Goal: Communication & Community: Ask a question

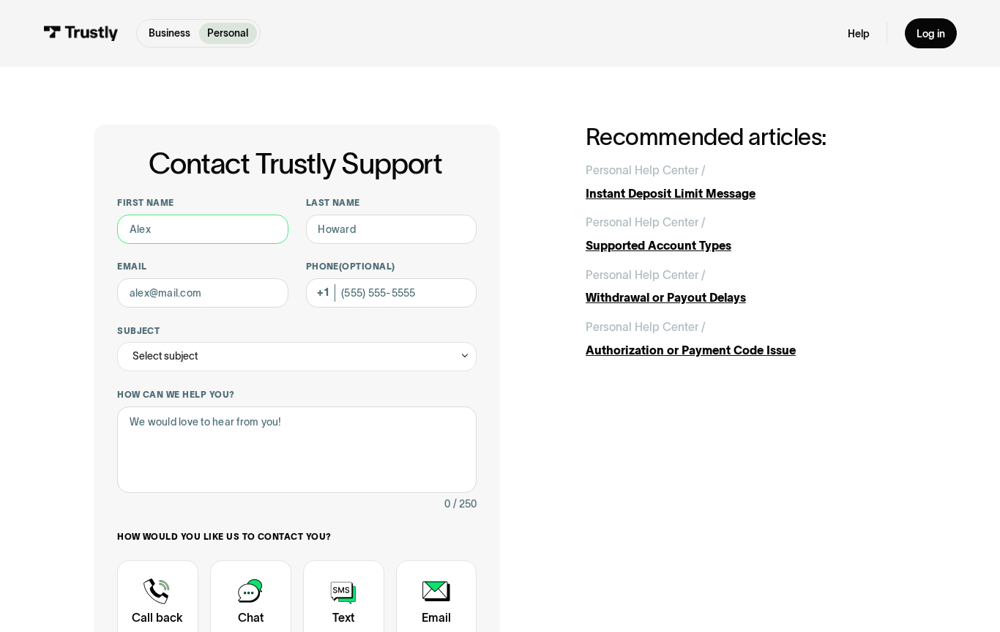
click at [226, 234] on input "First name" at bounding box center [202, 228] width 171 height 29
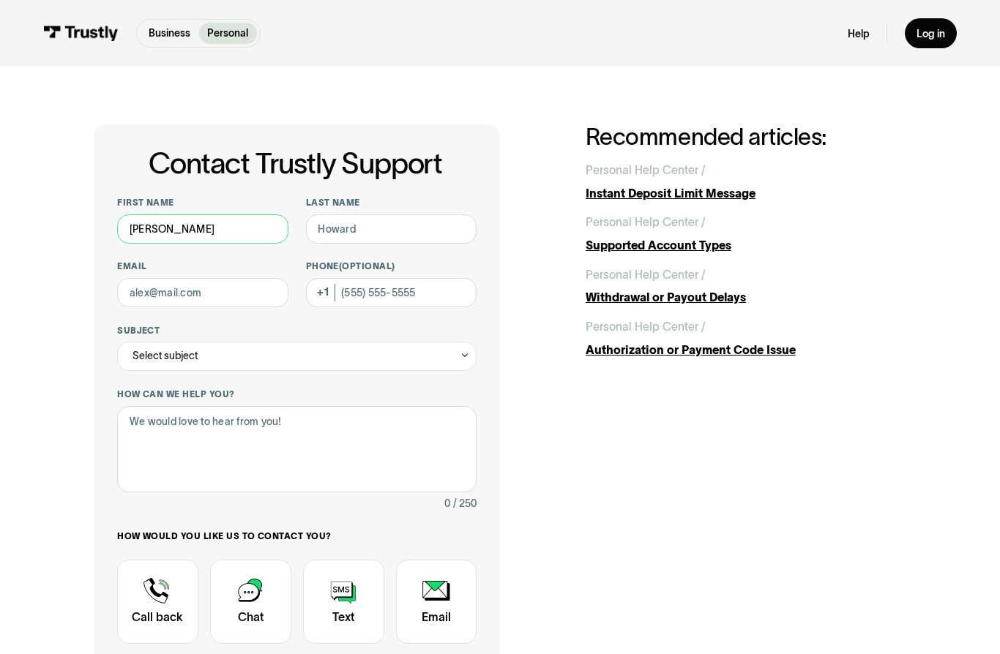
type input "[PERSON_NAME]"
click at [399, 228] on input "Last name" at bounding box center [391, 228] width 171 height 29
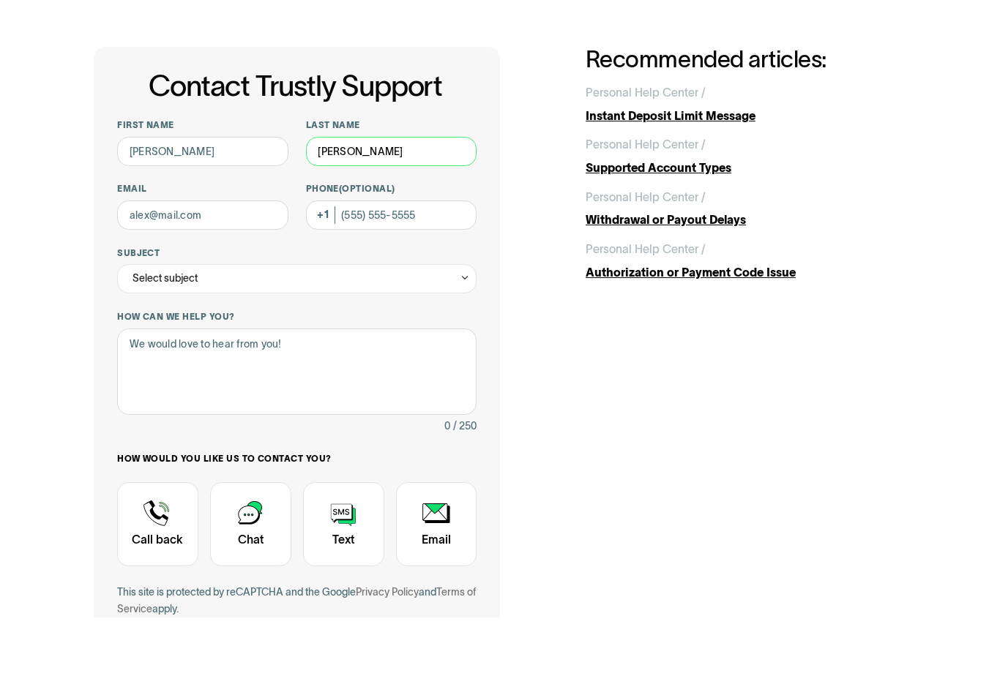
type input "[PERSON_NAME]"
click at [136, 278] on input "Email" at bounding box center [202, 292] width 171 height 29
click at [156, 348] on div "Select subject" at bounding box center [164, 357] width 65 height 18
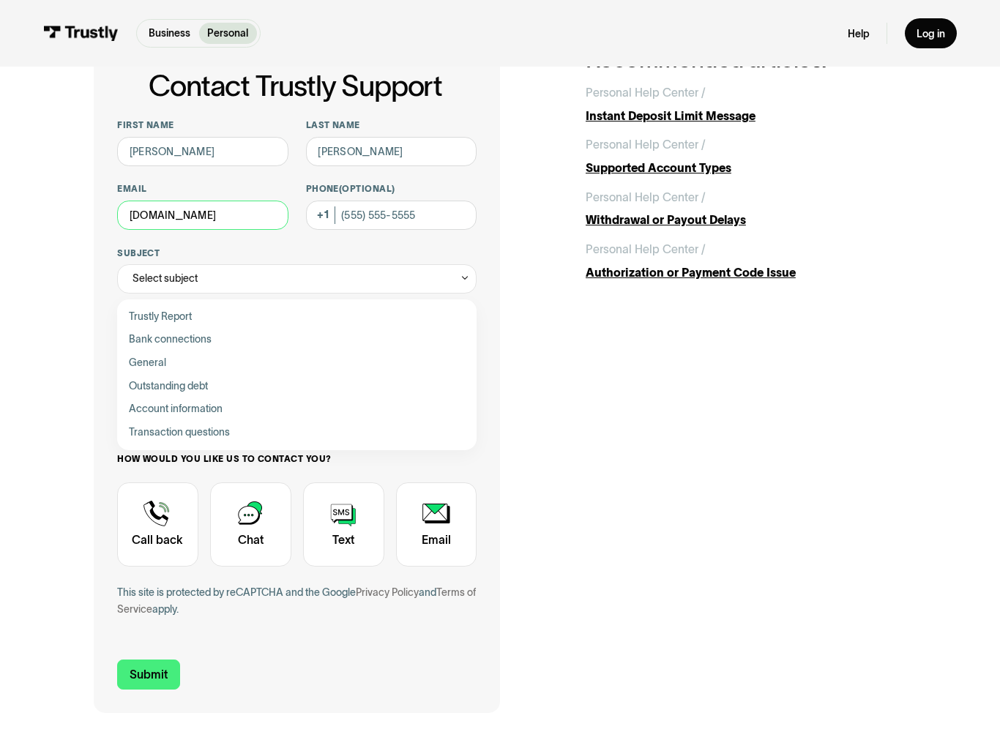
click at [265, 218] on input "rvanderstelt172icloud.com" at bounding box center [202, 215] width 171 height 29
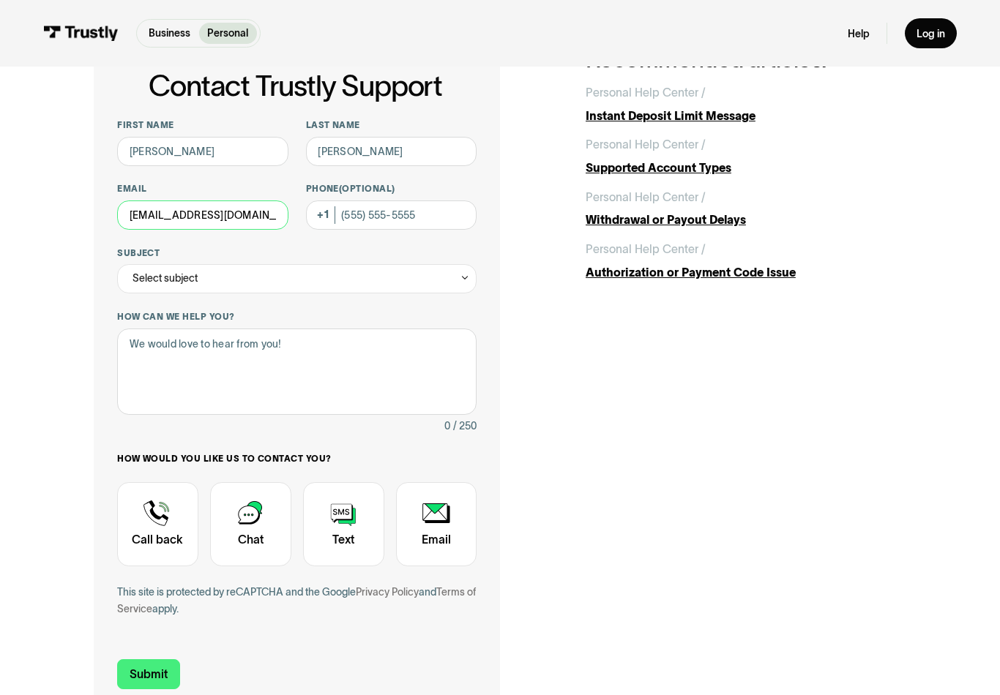
type input "rvanderstelt17@icloud.com"
click at [147, 283] on div "Select subject" at bounding box center [164, 279] width 65 height 18
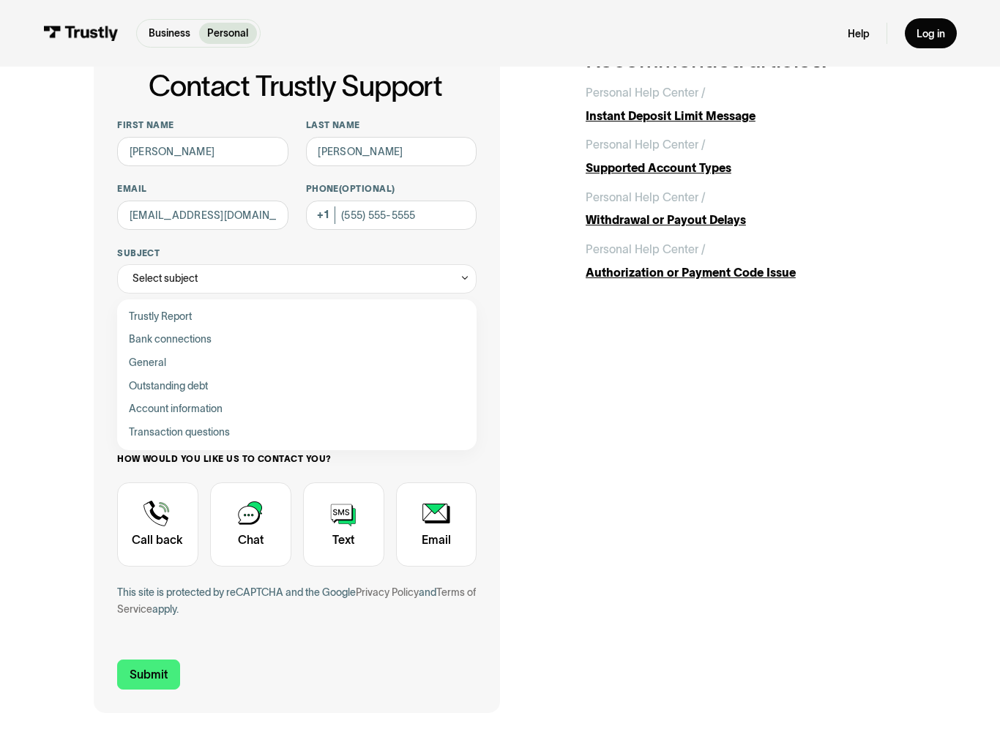
click at [141, 430] on div "Contact Trustly Support" at bounding box center [297, 432] width 348 height 23
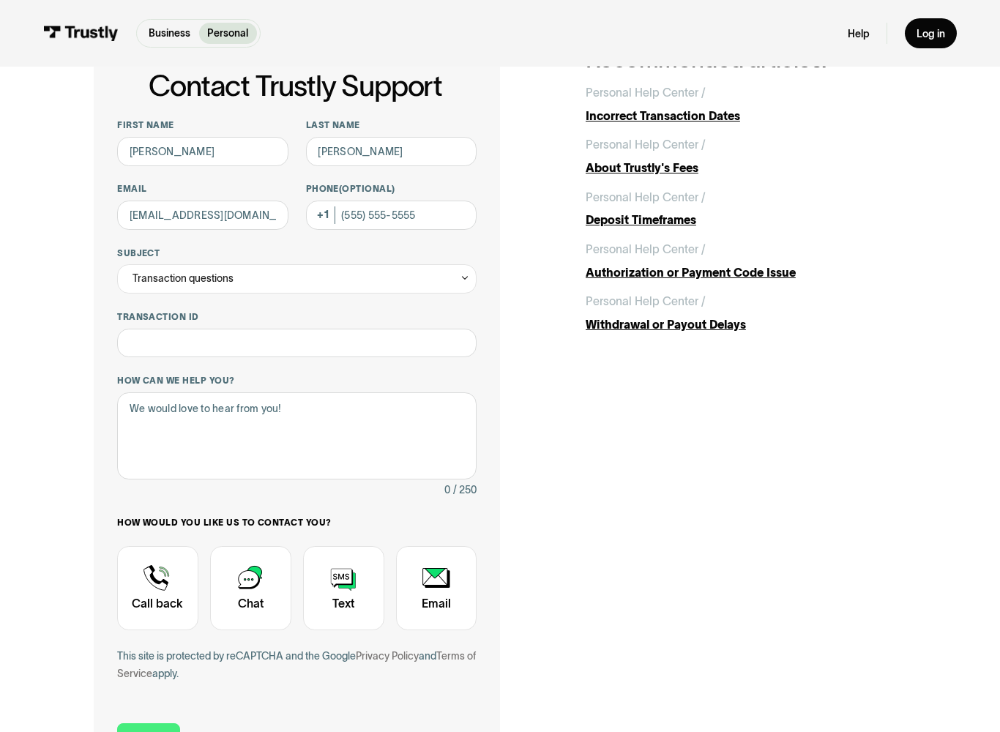
click at [447, 284] on div "Transaction questions" at bounding box center [296, 278] width 359 height 29
click at [138, 367] on span "General" at bounding box center [147, 363] width 37 height 18
type input "*******"
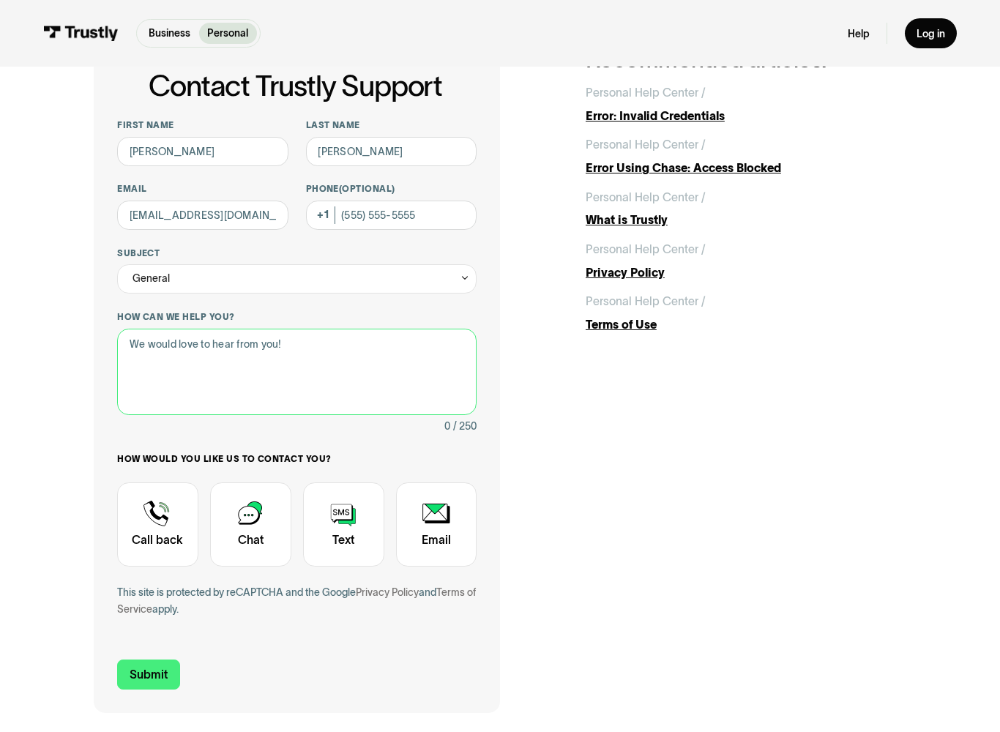
click at [143, 353] on textarea "How can we help you?" at bounding box center [296, 372] width 359 height 87
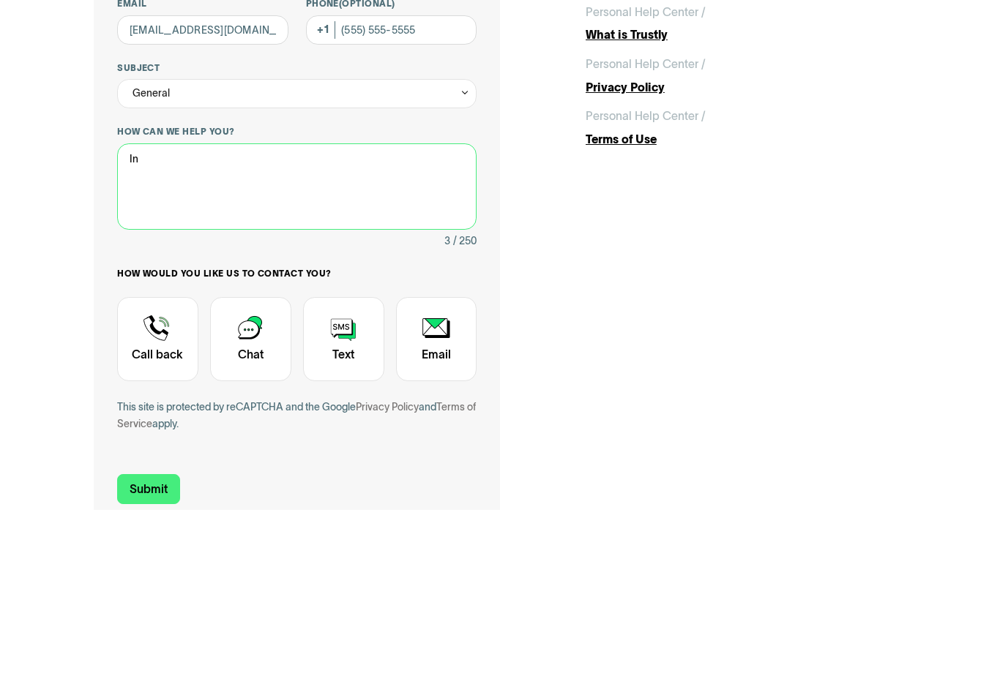
type textarea "I"
click at [146, 329] on textarea "Need to talk with you about not being able to deposit when was doing so seemles…" at bounding box center [296, 372] width 359 height 87
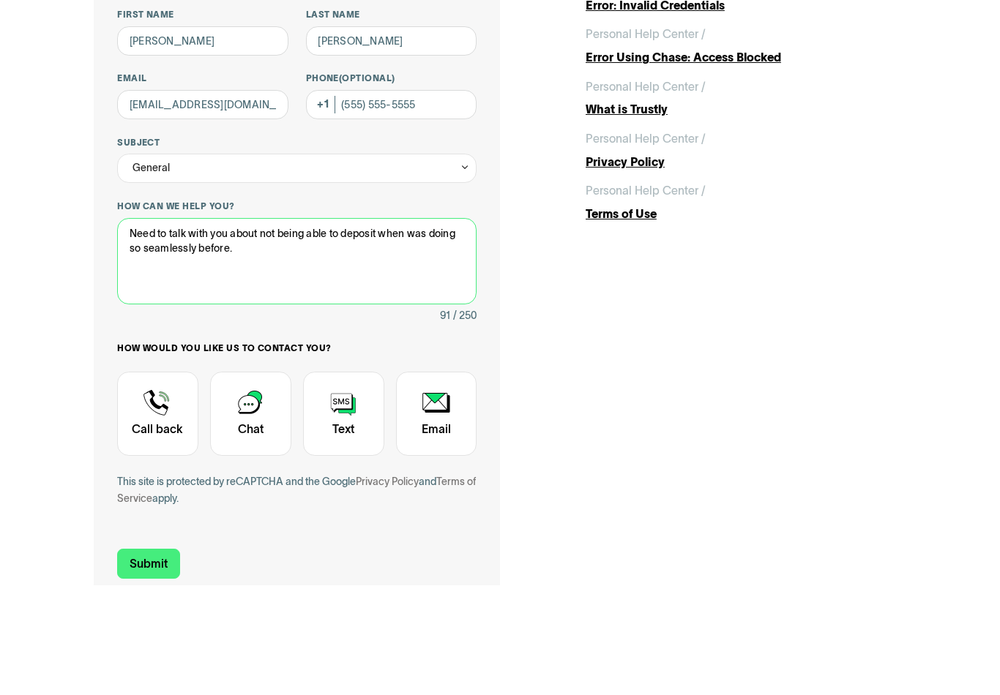
type textarea "Need to talk with you about not being able to deposit when was doing so seamles…"
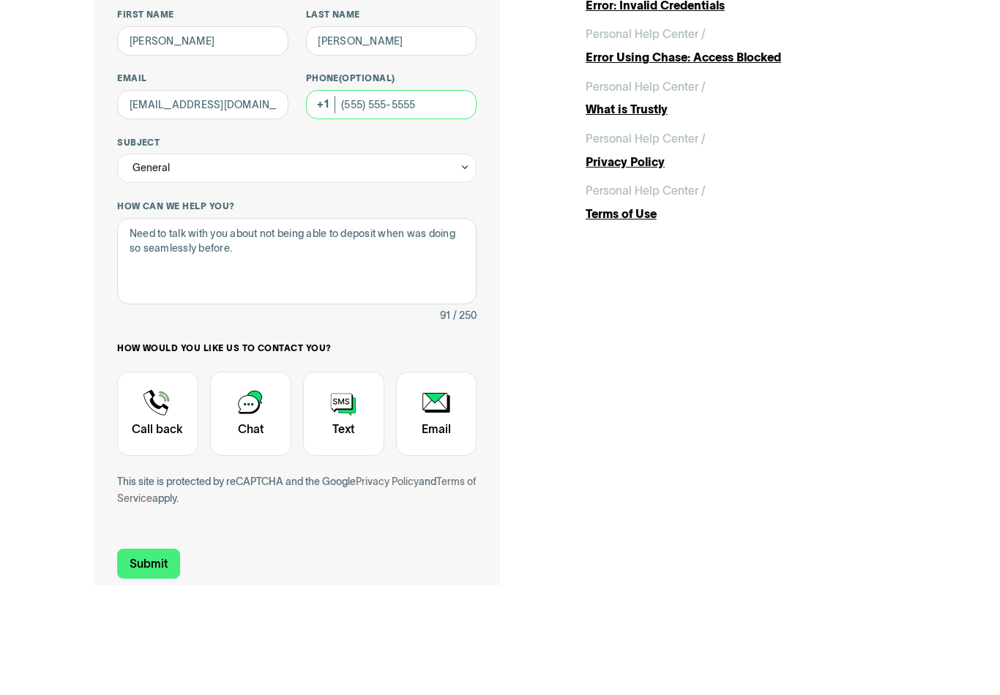
click at [390, 201] on input "Phone (Optional)" at bounding box center [391, 215] width 171 height 29
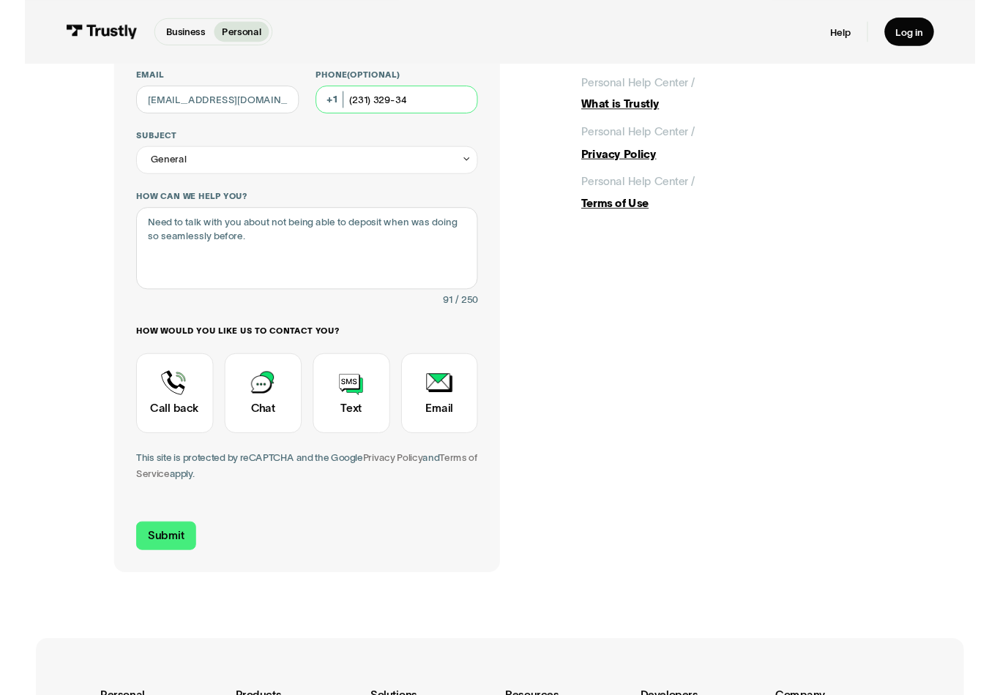
scroll to position [187, 0]
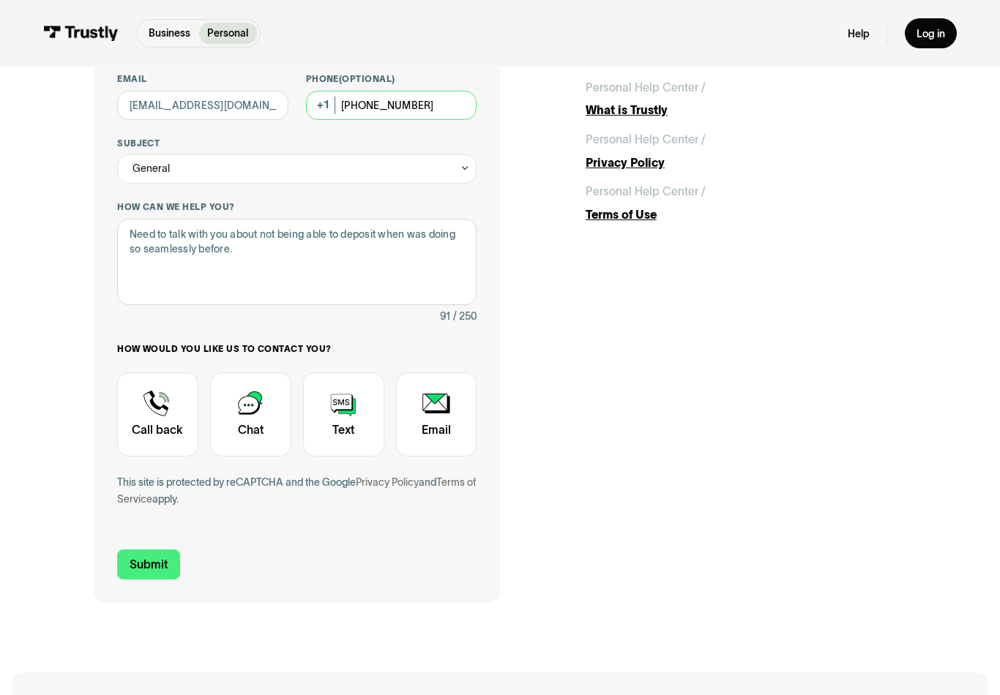
click at [148, 558] on input "Submit" at bounding box center [148, 565] width 63 height 31
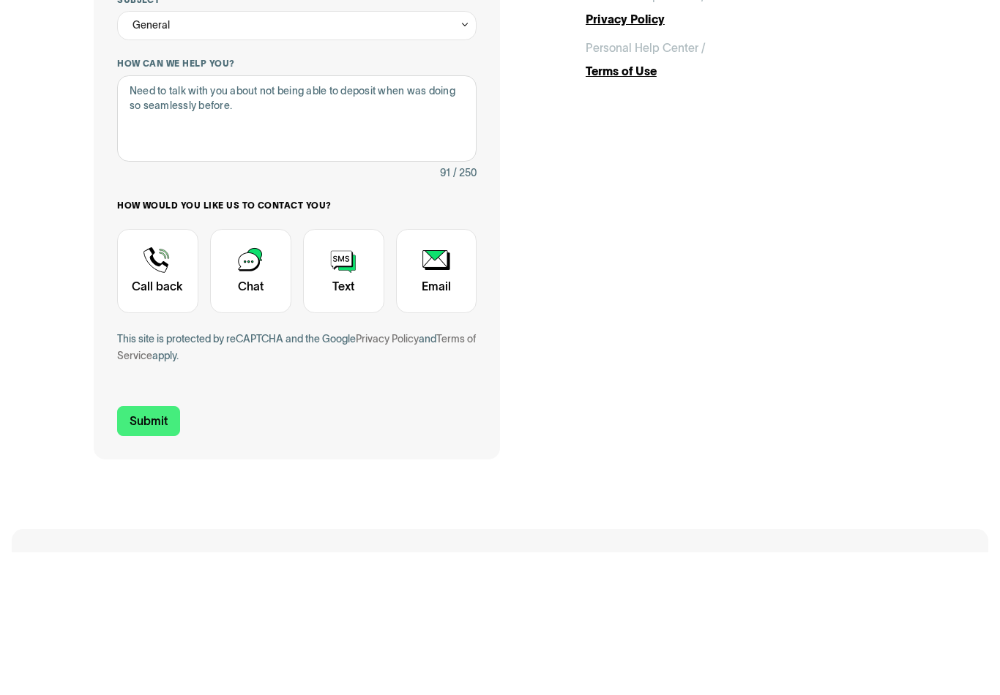
click at [159, 373] on div "Contact Trustly Support" at bounding box center [157, 415] width 81 height 84
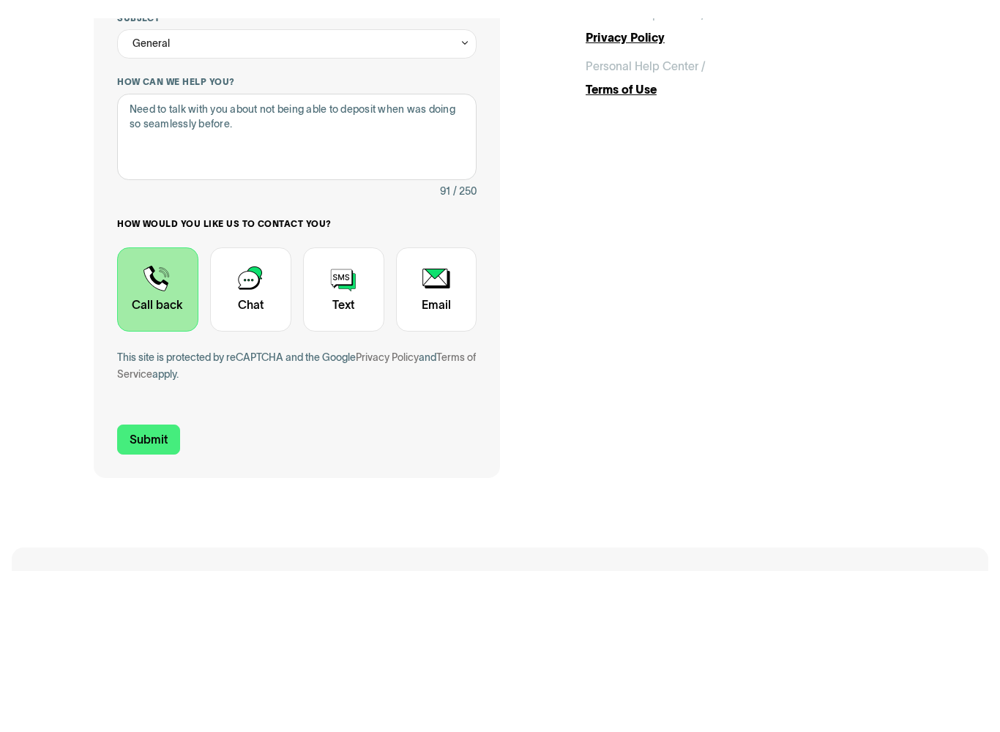
scroll to position [331, 0]
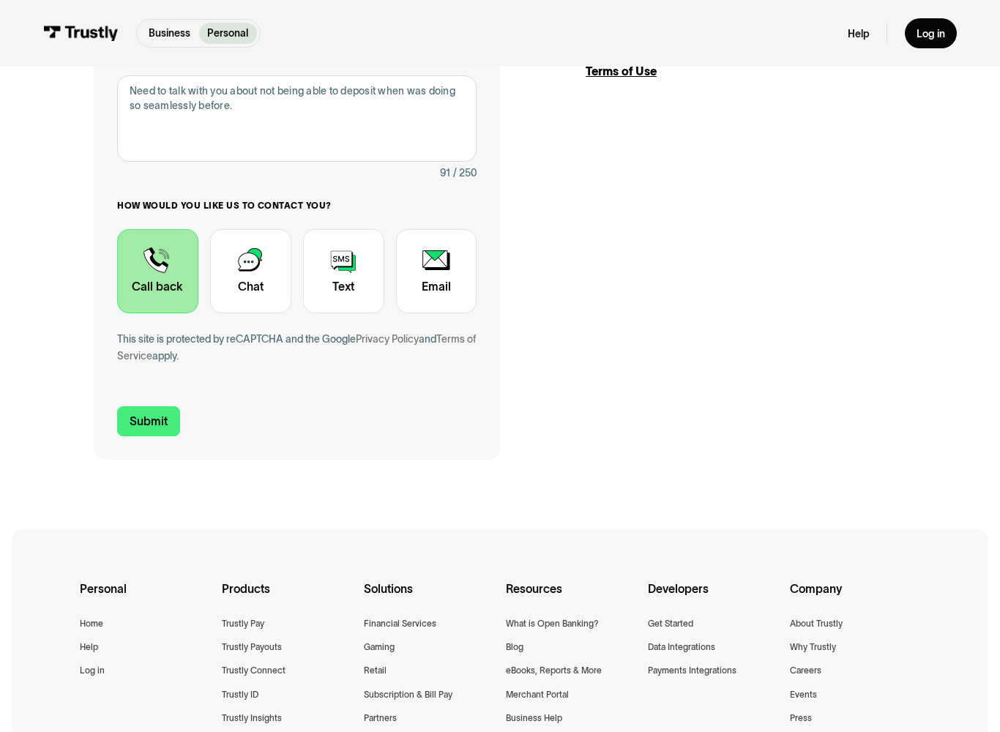
click at [149, 266] on div "Contact Trustly Support" at bounding box center [157, 271] width 81 height 84
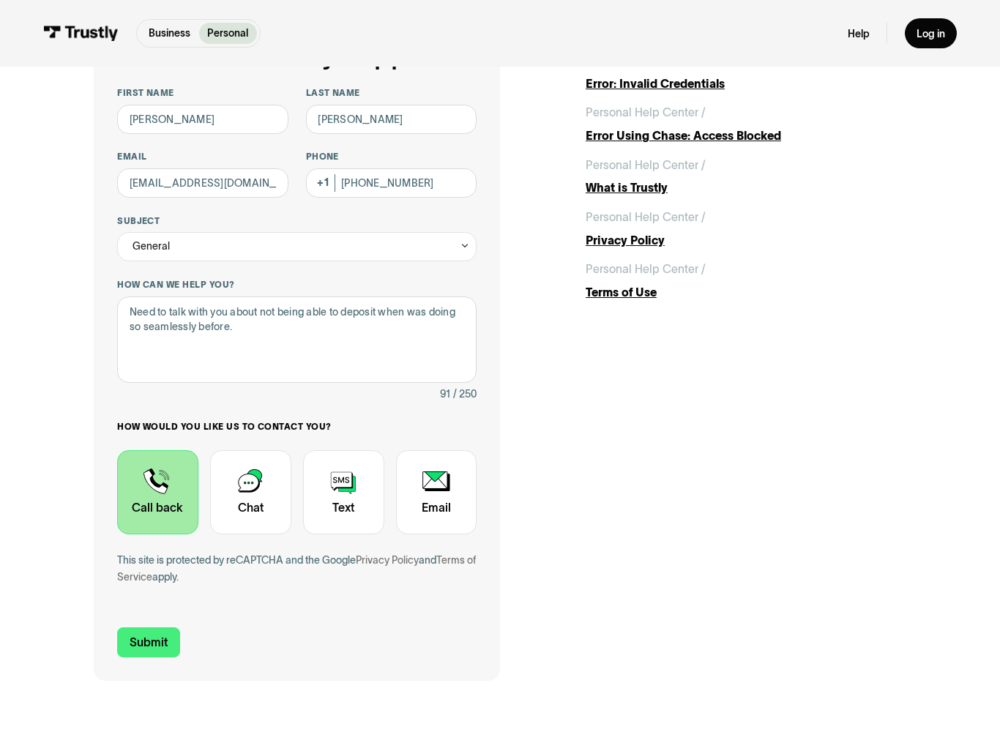
scroll to position [106, 0]
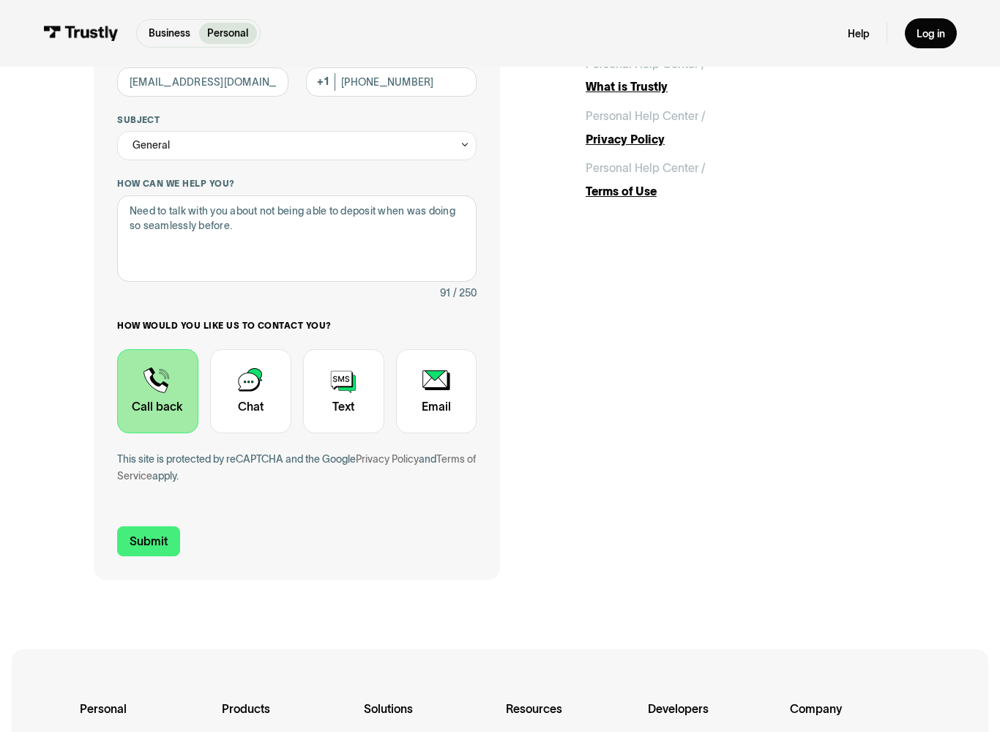
click at [141, 534] on input "Submit" at bounding box center [148, 542] width 63 height 31
type input "+12313293440"
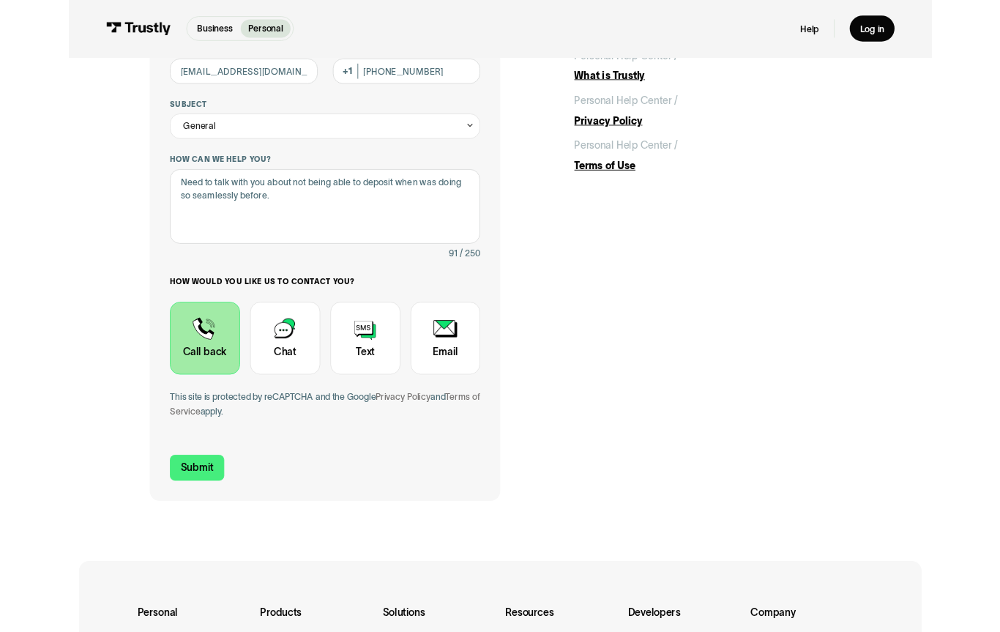
scroll to position [252, 0]
